Goal: Transaction & Acquisition: Download file/media

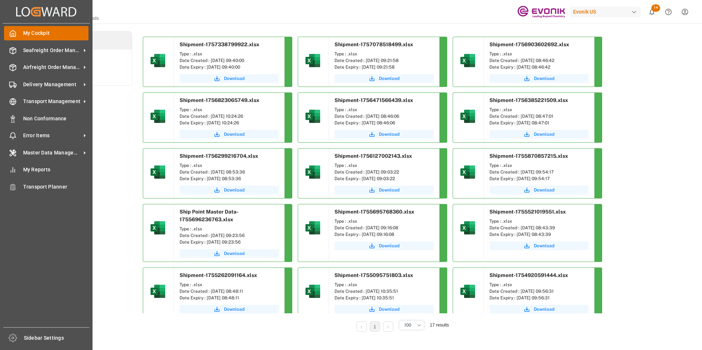
click at [11, 32] on icon at bounding box center [13, 33] width 6 height 6
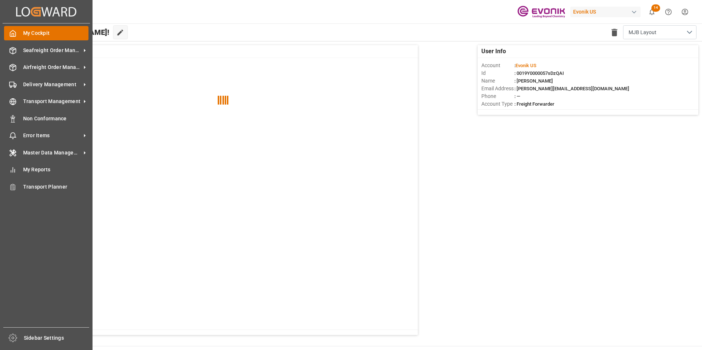
click at [37, 32] on span "My Cockpit" at bounding box center [56, 33] width 66 height 8
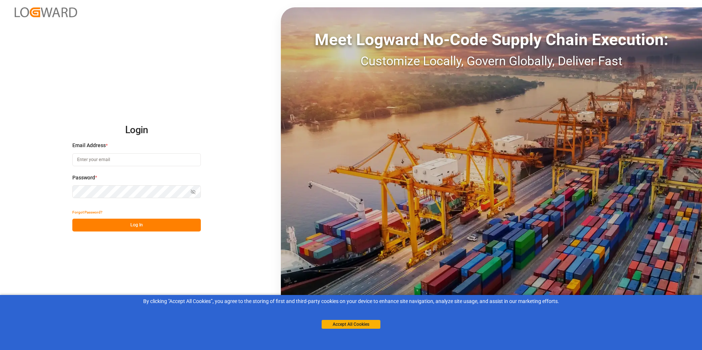
type input "[PERSON_NAME][EMAIL_ADDRESS][DOMAIN_NAME]"
click at [137, 223] on button "Log In" at bounding box center [136, 225] width 129 height 13
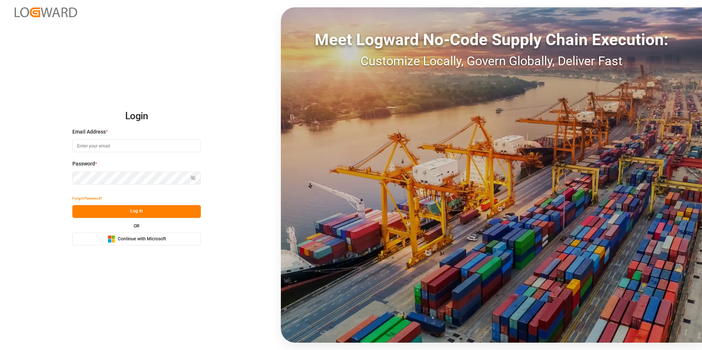
type input "[PERSON_NAME][EMAIL_ADDRESS][DOMAIN_NAME]"
click at [135, 211] on button "Log In" at bounding box center [136, 211] width 129 height 13
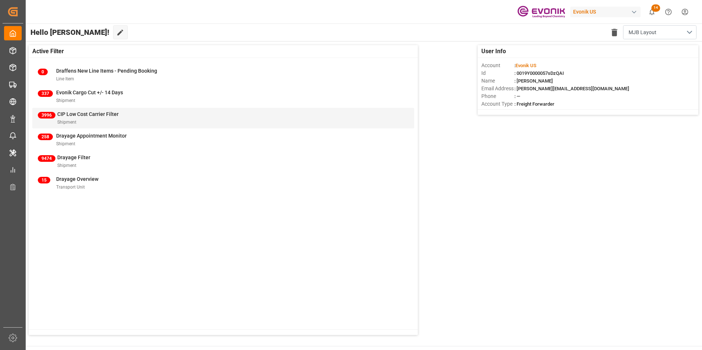
click at [74, 114] on span "CIP Low Cost Carrier Filter" at bounding box center [87, 114] width 61 height 6
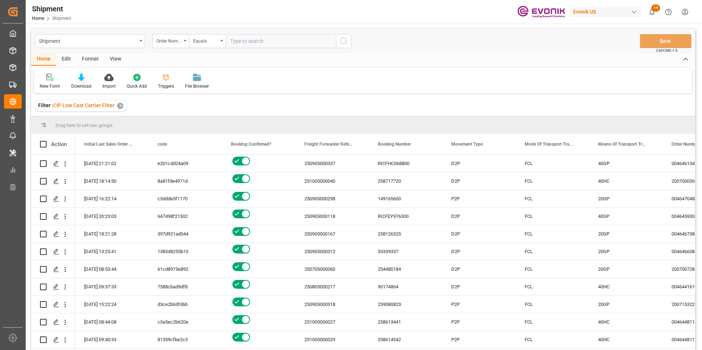
click at [79, 75] on icon at bounding box center [81, 77] width 6 height 7
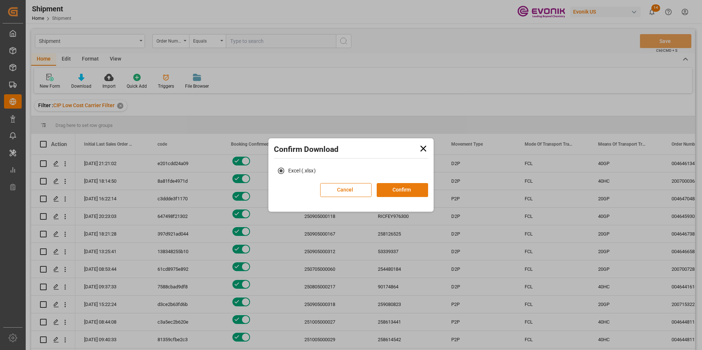
click at [402, 189] on button "Confirm" at bounding box center [402, 190] width 51 height 14
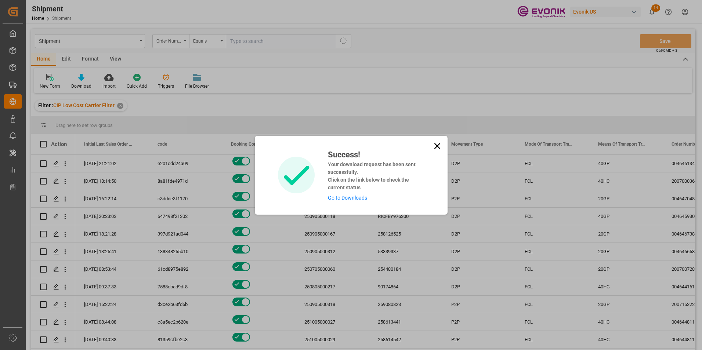
click at [340, 198] on link "Go to Downloads" at bounding box center [347, 198] width 39 height 6
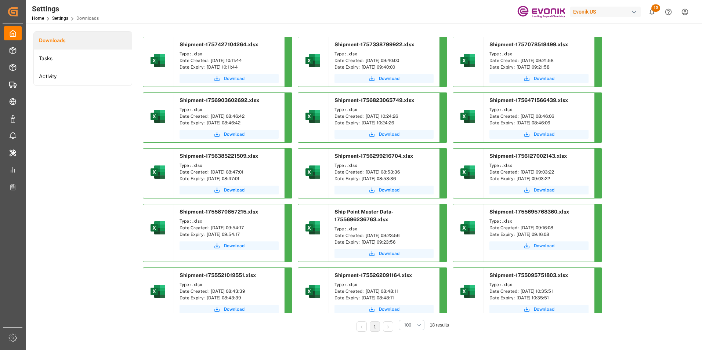
click at [233, 78] on span "Download" at bounding box center [234, 78] width 21 height 7
